Goal: Task Accomplishment & Management: Use online tool/utility

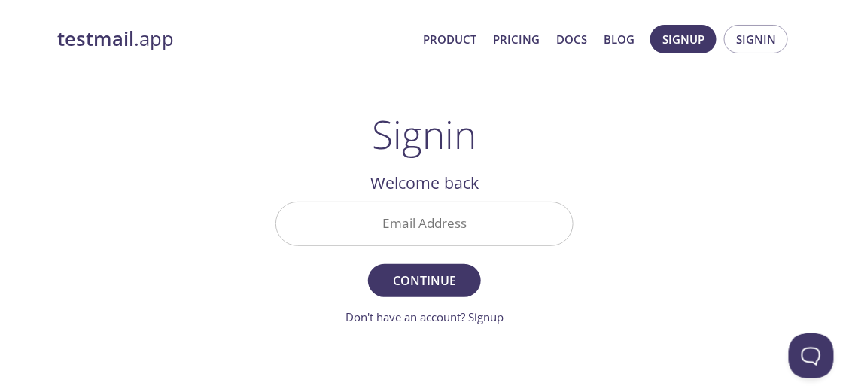
click at [439, 226] on input "Email Address" at bounding box center [424, 223] width 296 height 43
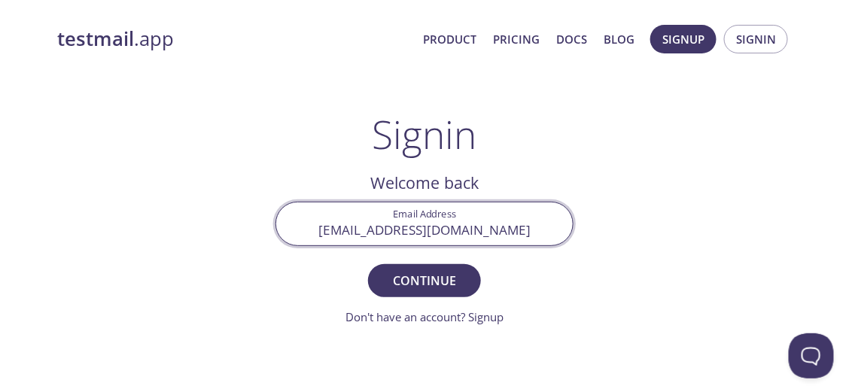
type input "[EMAIL_ADDRESS][DOMAIN_NAME]"
click at [368, 264] on button "Continue" at bounding box center [424, 280] width 113 height 33
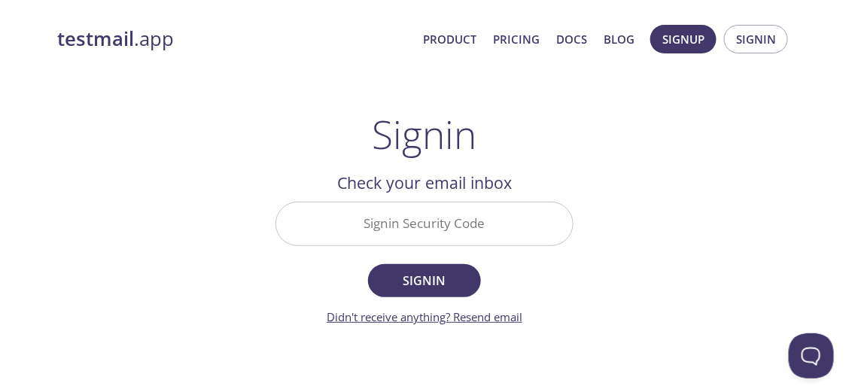
click at [489, 323] on link "Didn't receive anything? Resend email" at bounding box center [425, 316] width 196 height 15
click at [379, 207] on input "Signin Security Code" at bounding box center [424, 223] width 296 height 43
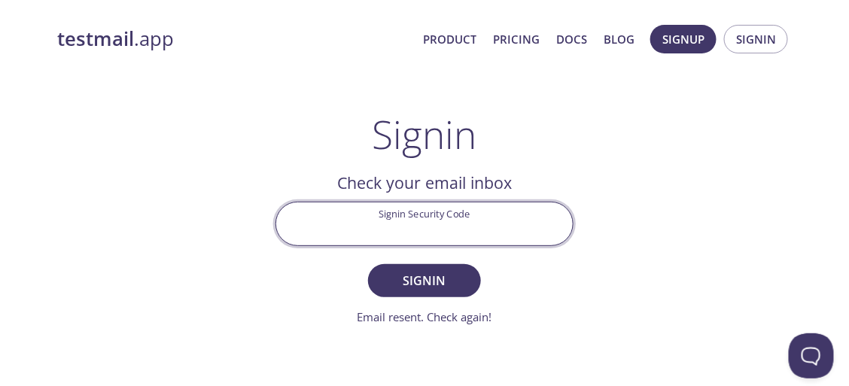
click at [409, 227] on input "Signin Security Code" at bounding box center [424, 223] width 296 height 43
paste input "QKKLEHC"
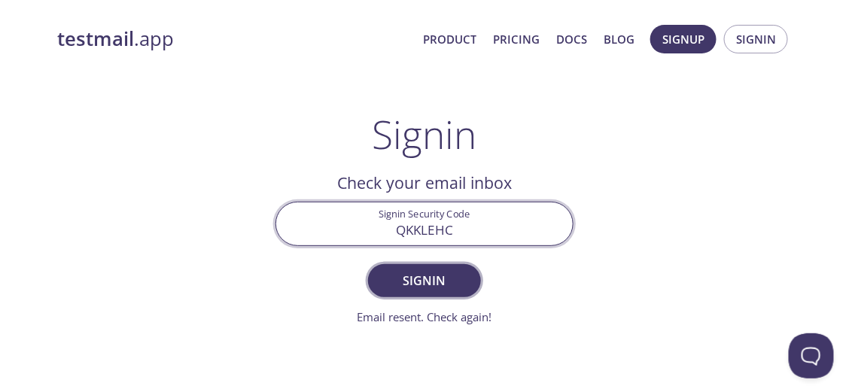
type input "QKKLEHC"
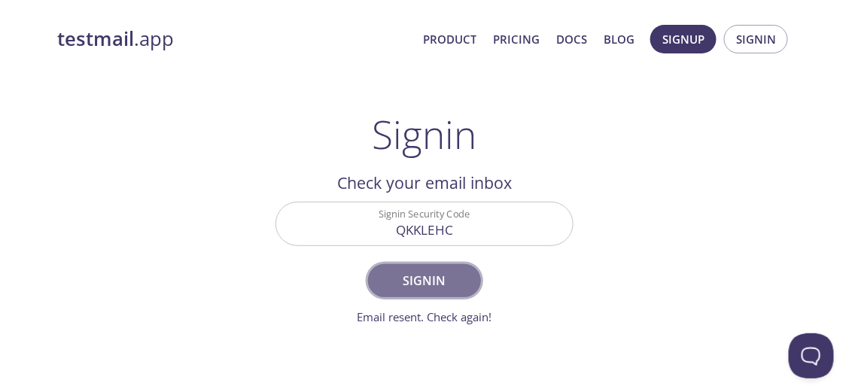
click at [395, 269] on button "Signin" at bounding box center [424, 280] width 113 height 33
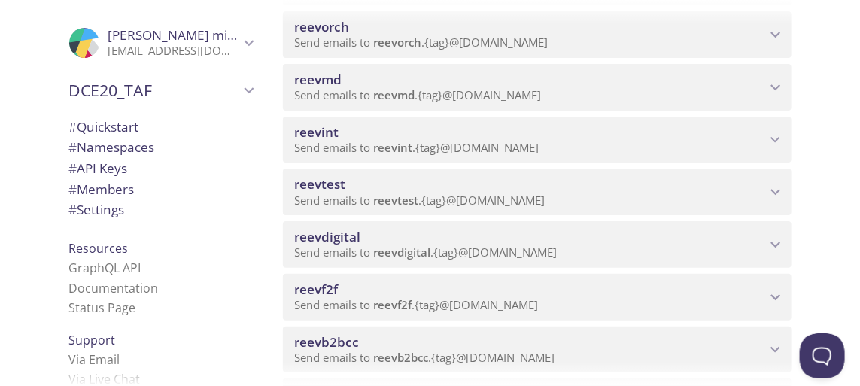
scroll to position [483, 0]
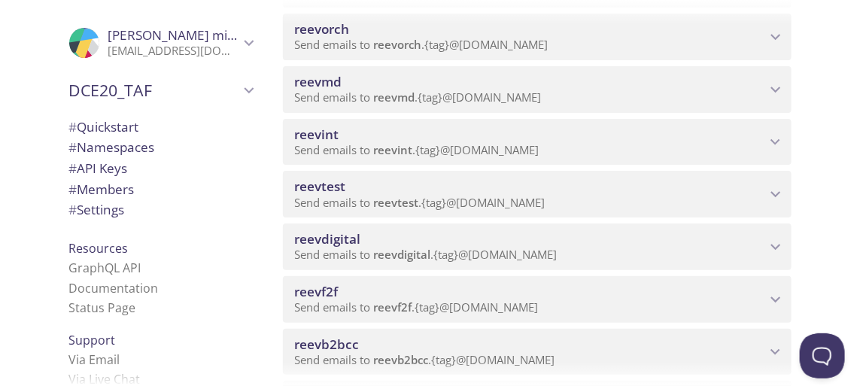
click at [398, 93] on span "reevmd" at bounding box center [394, 97] width 41 height 15
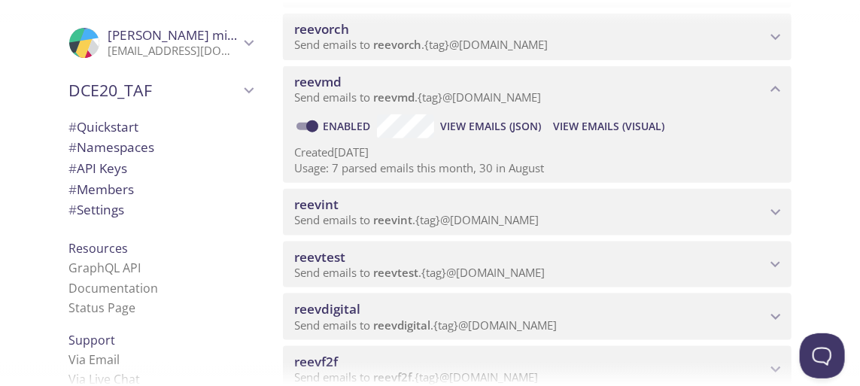
click at [600, 120] on span "View Emails (Visual)" at bounding box center [608, 126] width 111 height 18
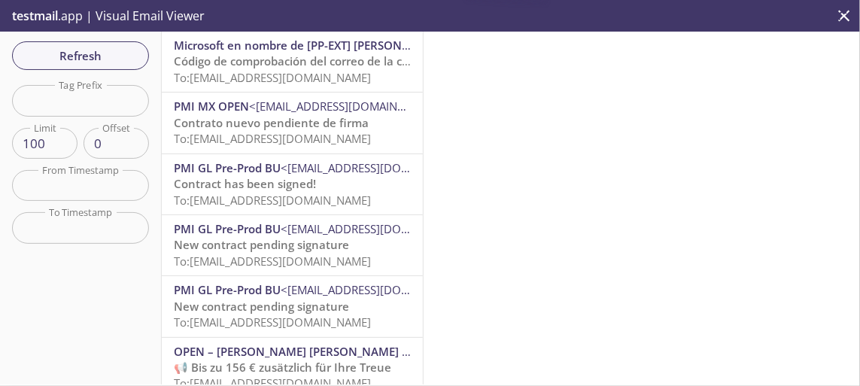
click at [281, 63] on span "Código de comprobación del correo de la cuenta de [PP-EXT] [PERSON_NAME] [PERSO…" at bounding box center [466, 60] width 585 height 15
